Goal: Find specific page/section: Find specific page/section

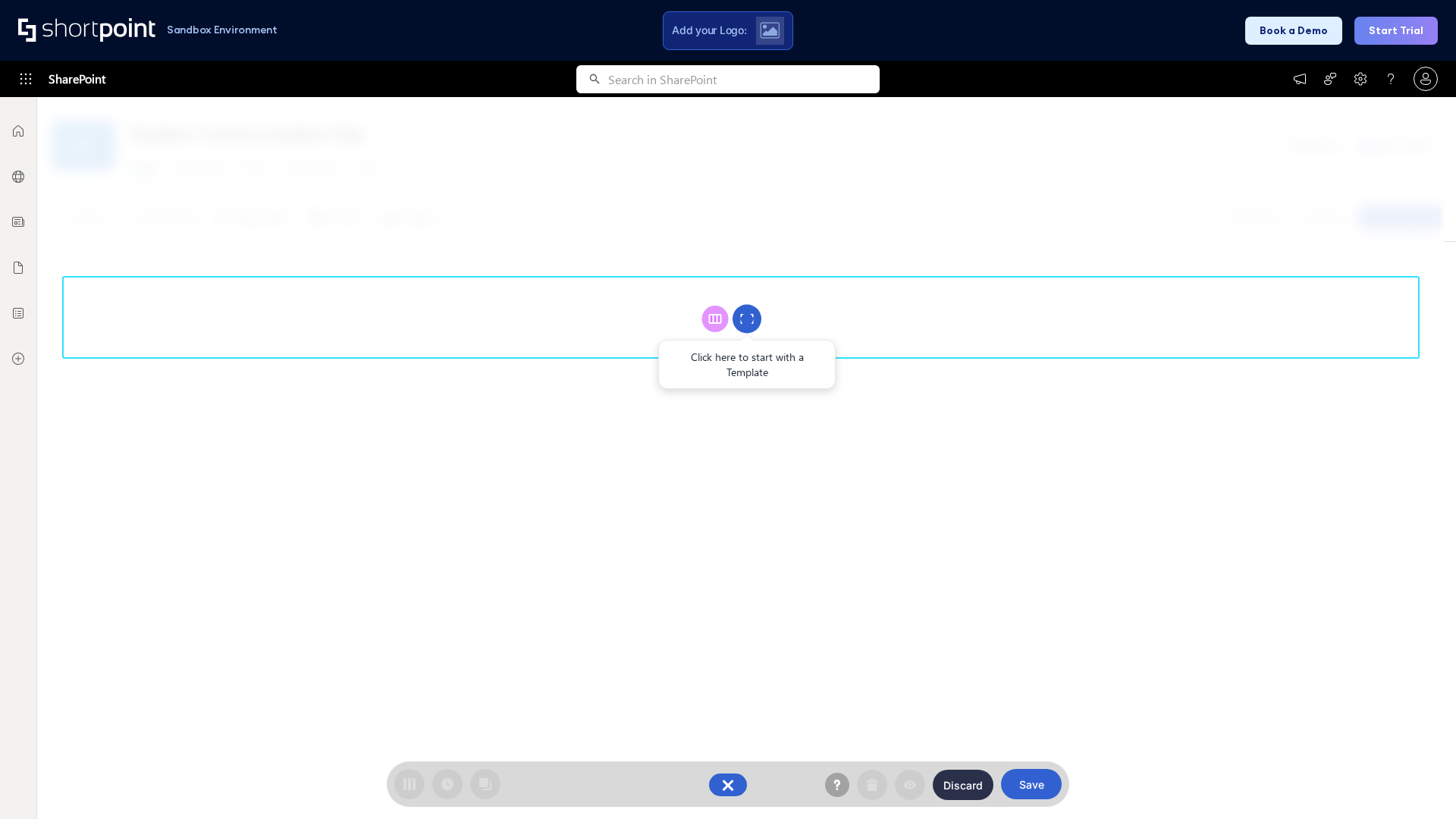
click at [747, 318] on circle at bounding box center [746, 319] width 29 height 29
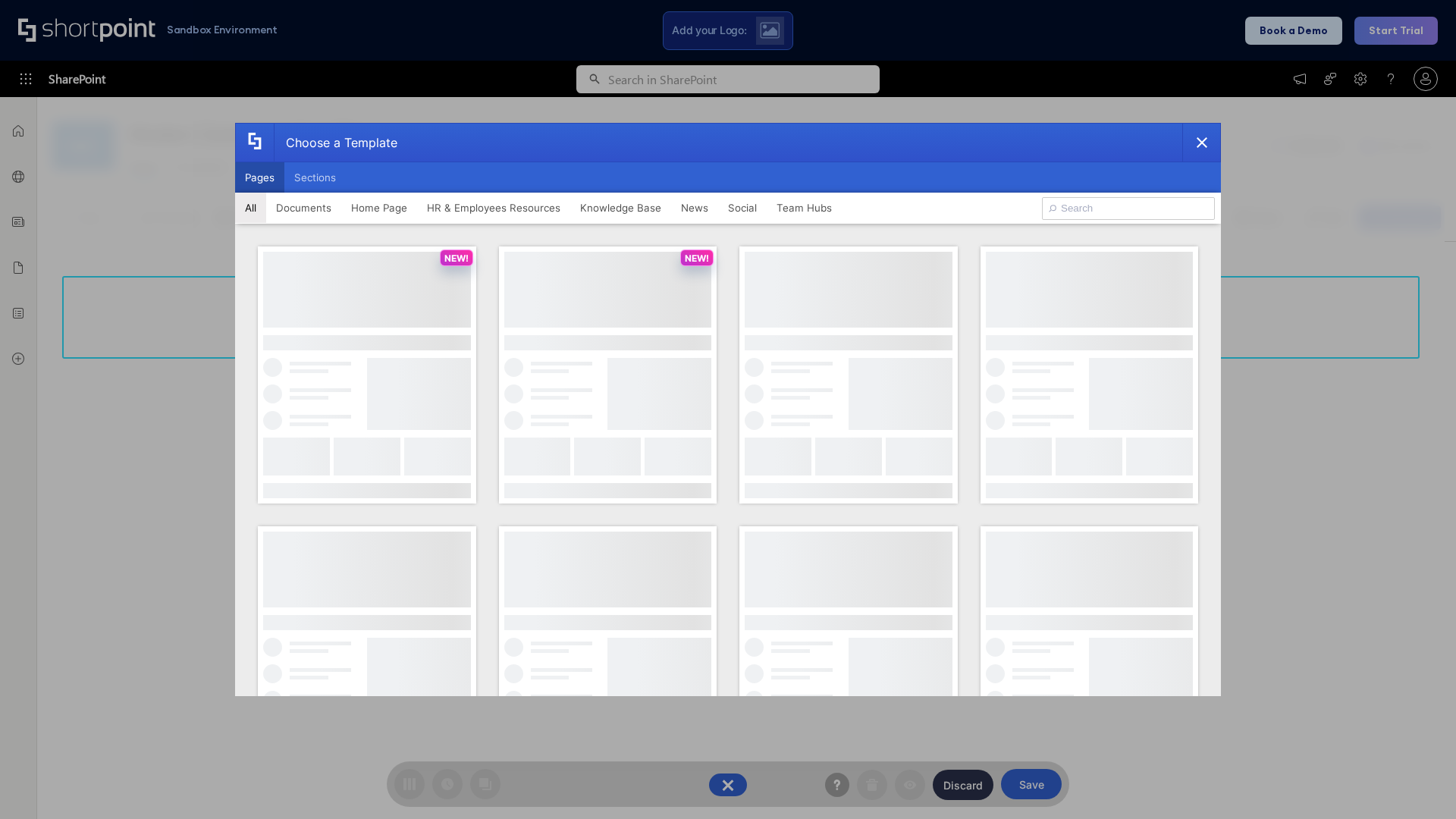
click at [260, 177] on button "Pages" at bounding box center [260, 177] width 49 height 31
type input "Intranet Layout 5"
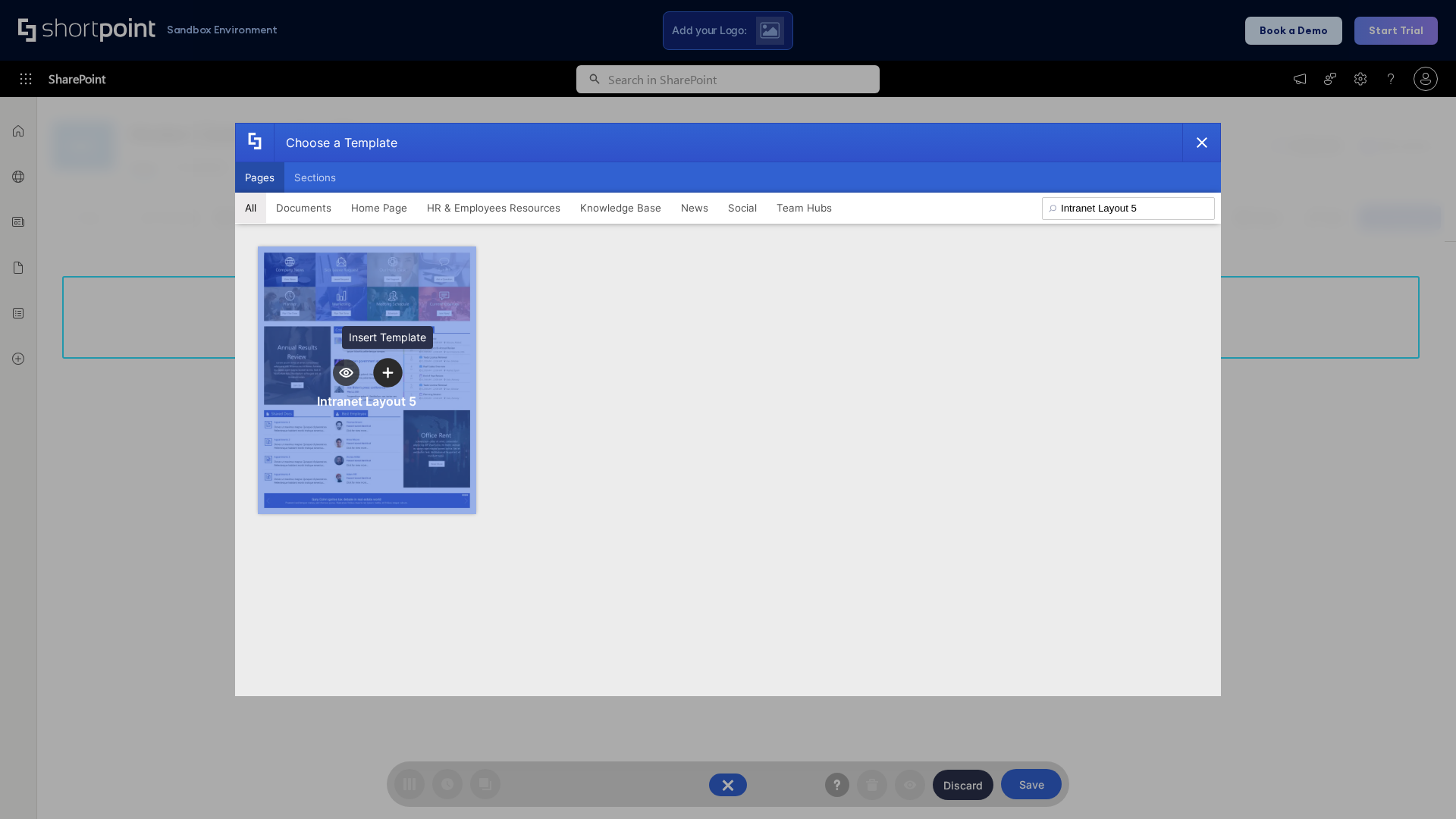
click at [387, 372] on icon "template selector" at bounding box center [387, 372] width 11 height 11
